Goal: Task Accomplishment & Management: Manage account settings

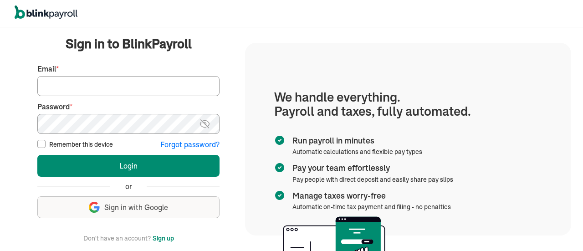
click at [68, 93] on input "Email *" at bounding box center [128, 86] width 182 height 20
type input "jeanromano777@gmail.com"
click at [37, 155] on button "Login" at bounding box center [128, 166] width 182 height 22
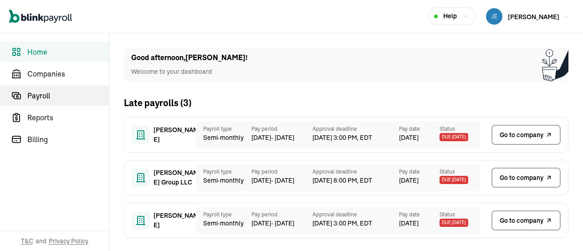
click at [49, 96] on span "Payroll" at bounding box center [67, 95] width 81 height 11
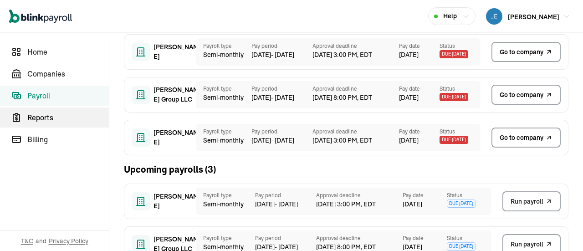
click at [44, 119] on span "Reports" at bounding box center [67, 117] width 81 height 11
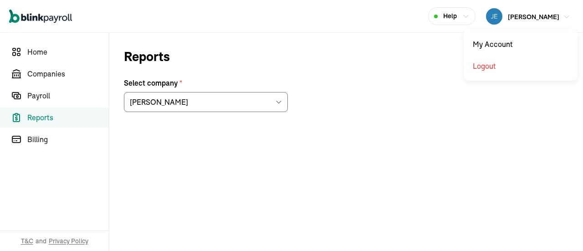
click at [519, 13] on span "[PERSON_NAME]" at bounding box center [533, 17] width 51 height 8
click at [280, 101] on icon at bounding box center [278, 101] width 7 height 7
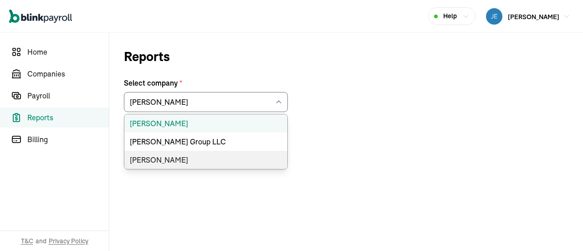
click at [173, 158] on li "[PERSON_NAME]" at bounding box center [205, 160] width 163 height 18
type input "[PERSON_NAME]"
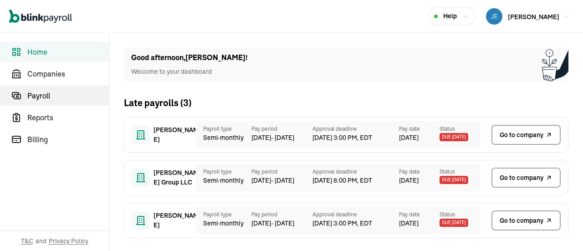
click at [49, 96] on span "Payroll" at bounding box center [67, 95] width 81 height 11
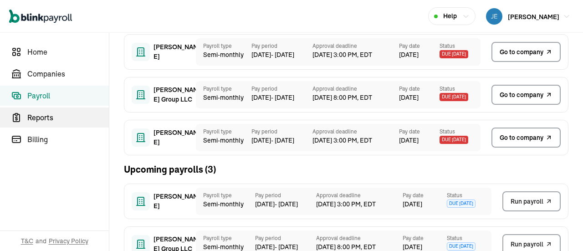
click at [44, 119] on span "Reports" at bounding box center [67, 117] width 81 height 11
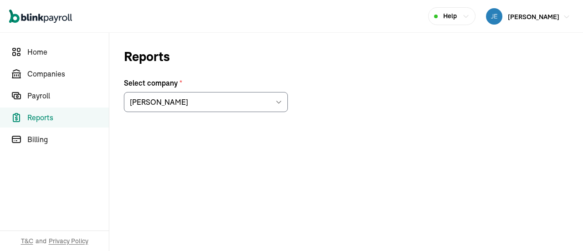
click at [519, 13] on span "[PERSON_NAME]" at bounding box center [533, 17] width 51 height 8
click at [280, 101] on icon at bounding box center [278, 101] width 7 height 7
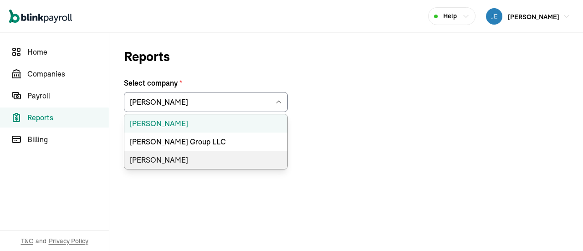
click at [173, 158] on li "[PERSON_NAME]" at bounding box center [205, 160] width 163 height 18
type input "[PERSON_NAME]"
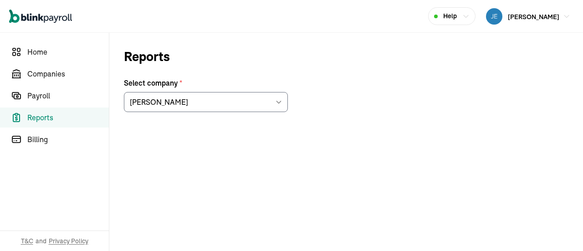
scroll to position [63, 0]
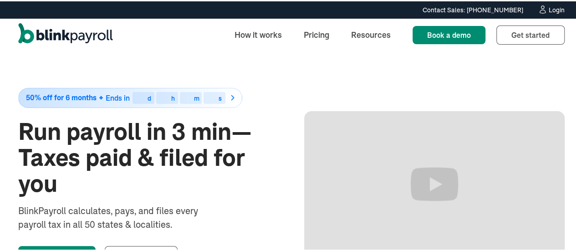
click at [549, 9] on div "Login" at bounding box center [557, 8] width 16 height 6
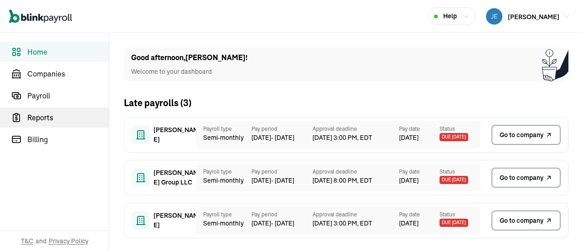
click at [39, 116] on span "Reports" at bounding box center [67, 117] width 81 height 11
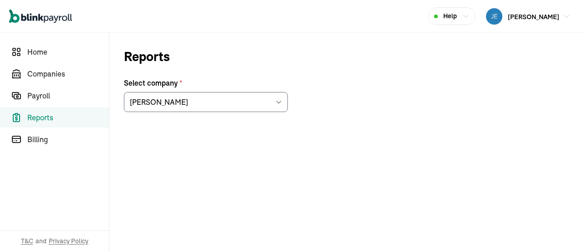
click at [279, 100] on icon at bounding box center [278, 101] width 7 height 7
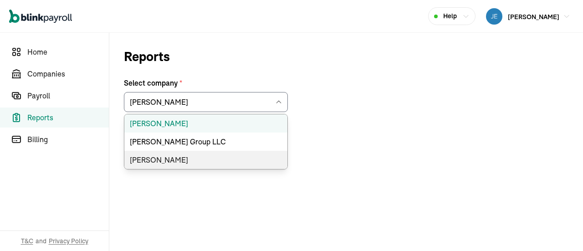
click at [144, 157] on li "[PERSON_NAME]" at bounding box center [205, 160] width 163 height 18
type input "[PERSON_NAME]"
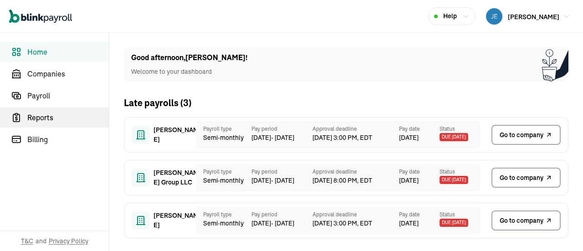
click at [39, 116] on span "Reports" at bounding box center [67, 117] width 81 height 11
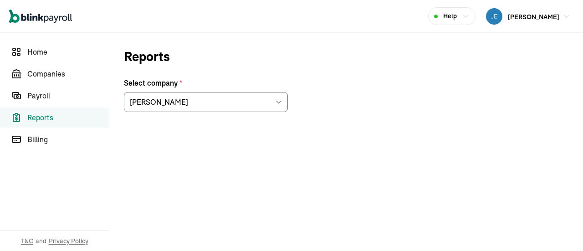
click at [279, 100] on icon at bounding box center [278, 101] width 7 height 7
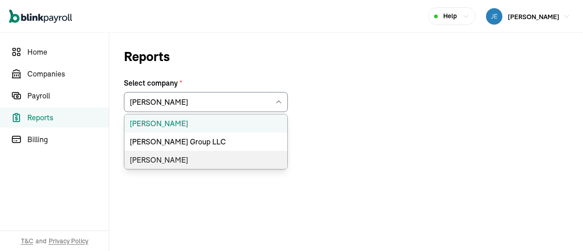
click at [144, 157] on li "[PERSON_NAME]" at bounding box center [205, 160] width 163 height 18
type input "[PERSON_NAME]"
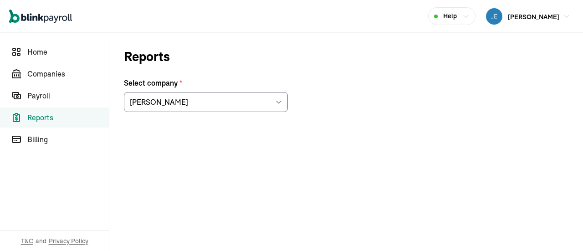
scroll to position [63, 0]
